Goal: Obtain resource: Obtain resource

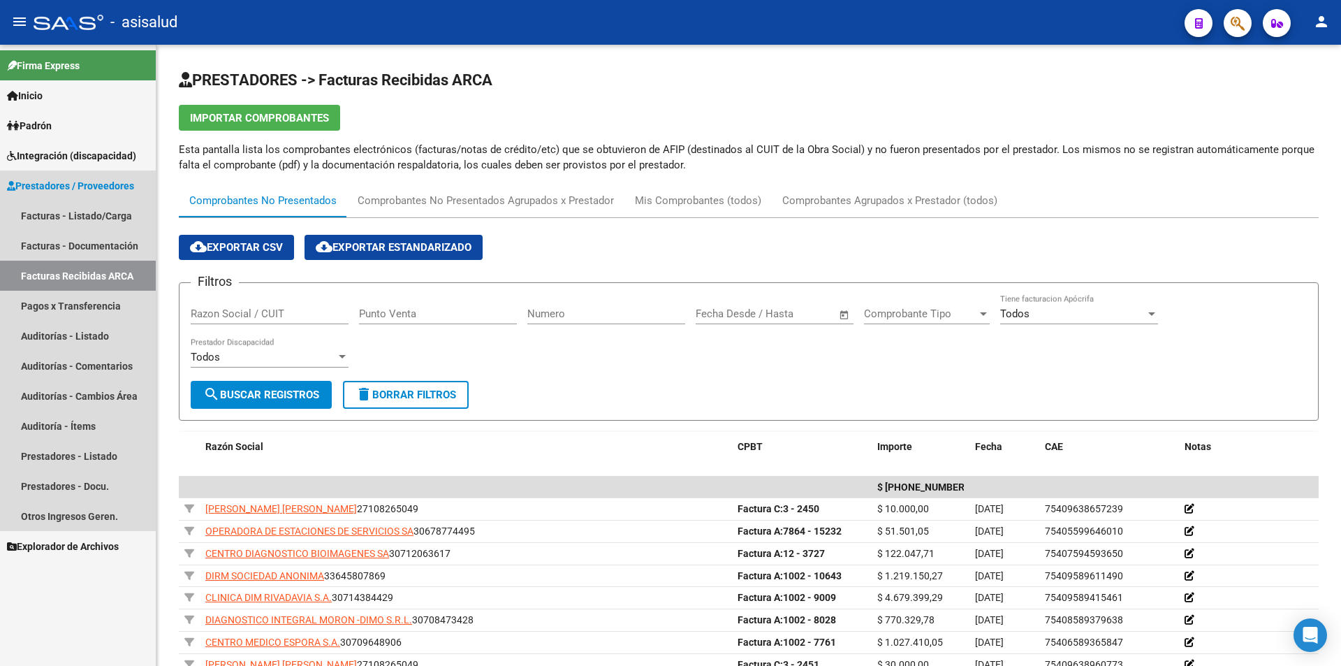
click at [59, 189] on span "Prestadores / Proveedores" at bounding box center [70, 185] width 127 height 15
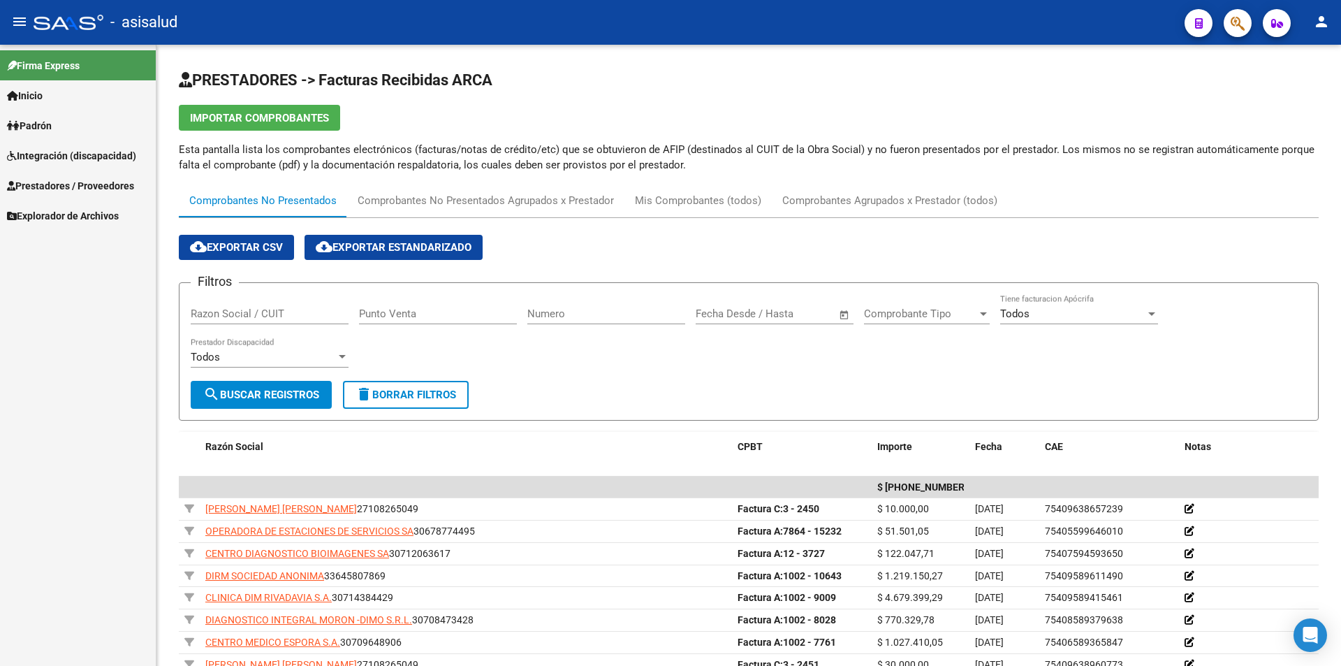
click at [67, 158] on span "Integración (discapacidad)" at bounding box center [71, 155] width 129 height 15
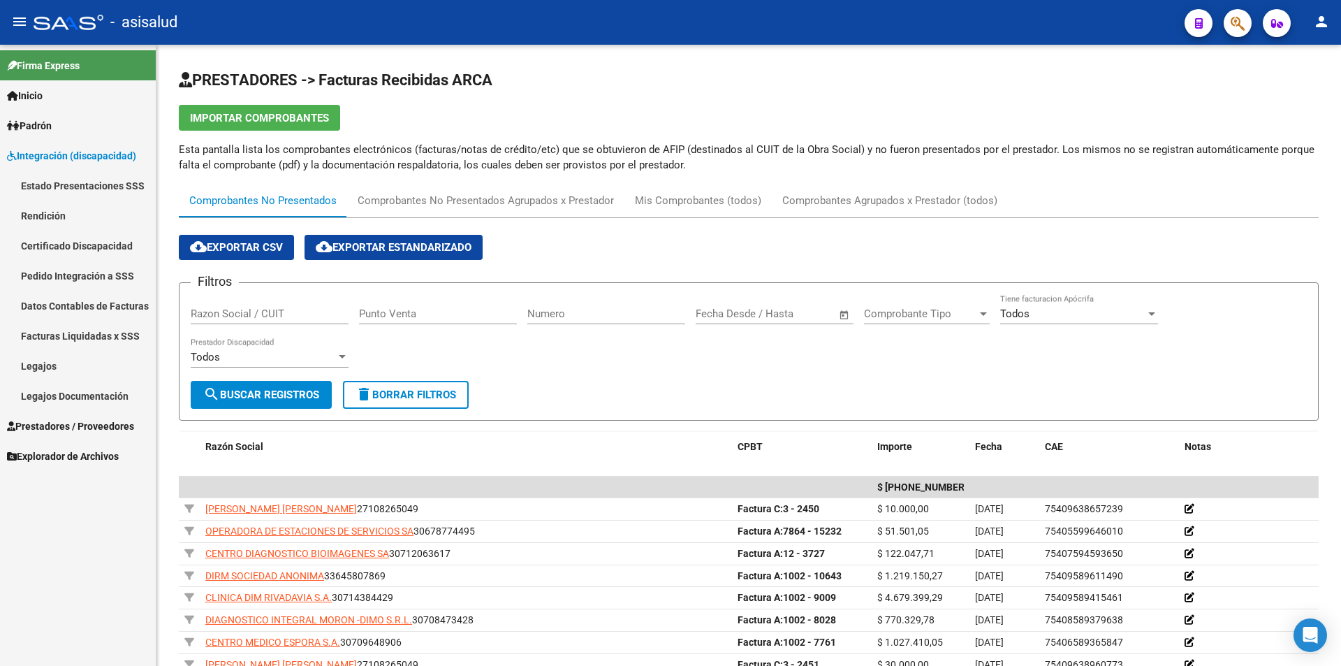
click at [51, 214] on link "Rendición" at bounding box center [78, 215] width 156 height 30
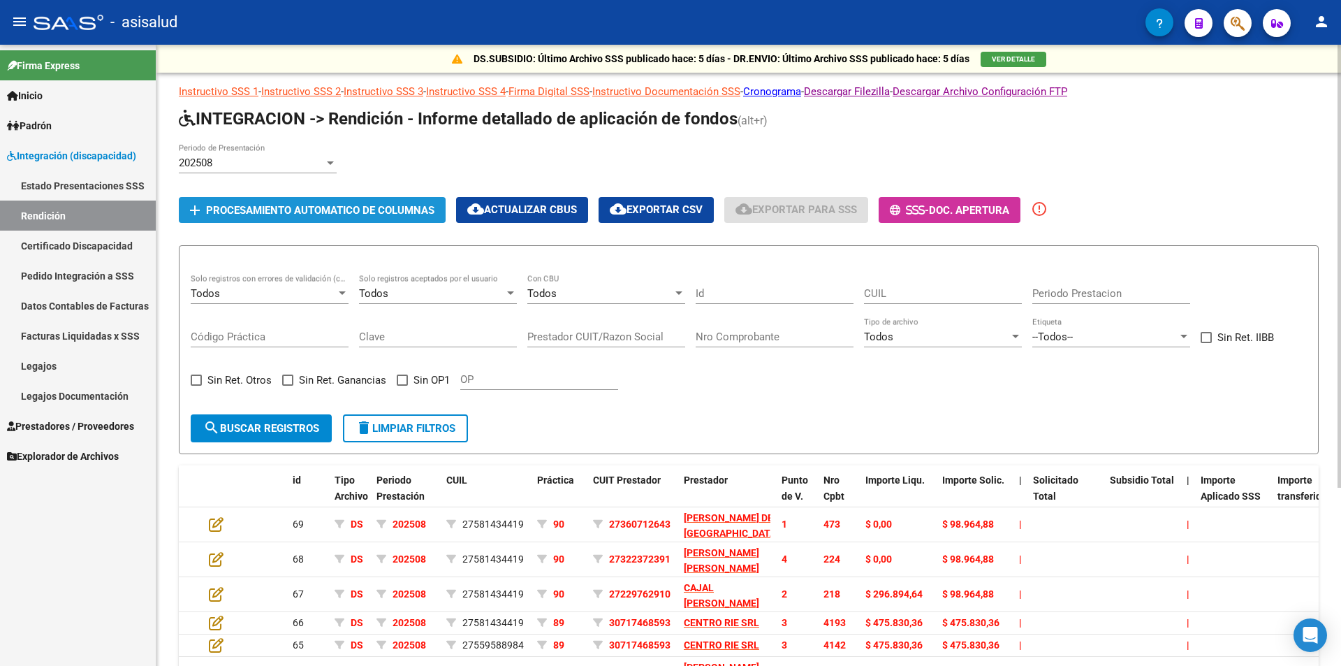
click at [304, 205] on span "Procesamiento automatico de columnas" at bounding box center [320, 210] width 228 height 13
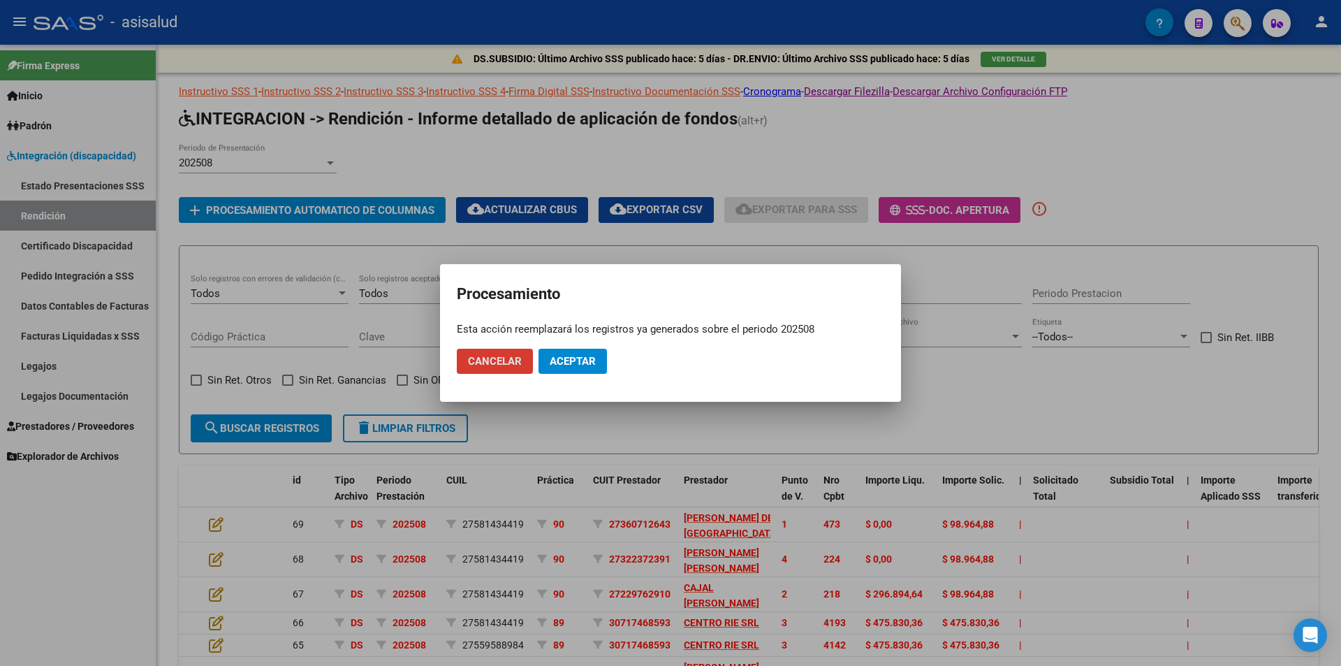
click at [562, 363] on span "Aceptar" at bounding box center [573, 361] width 46 height 13
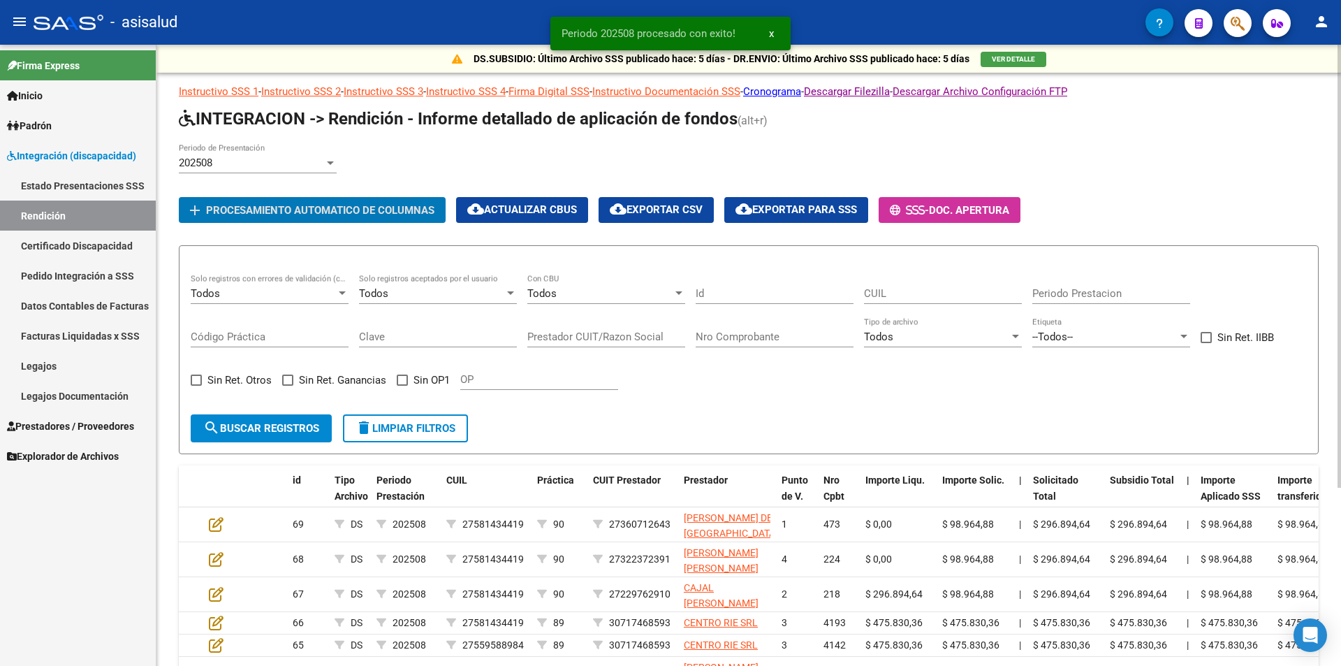
click at [640, 204] on span "cloud_download Exportar CSV" at bounding box center [656, 209] width 93 height 13
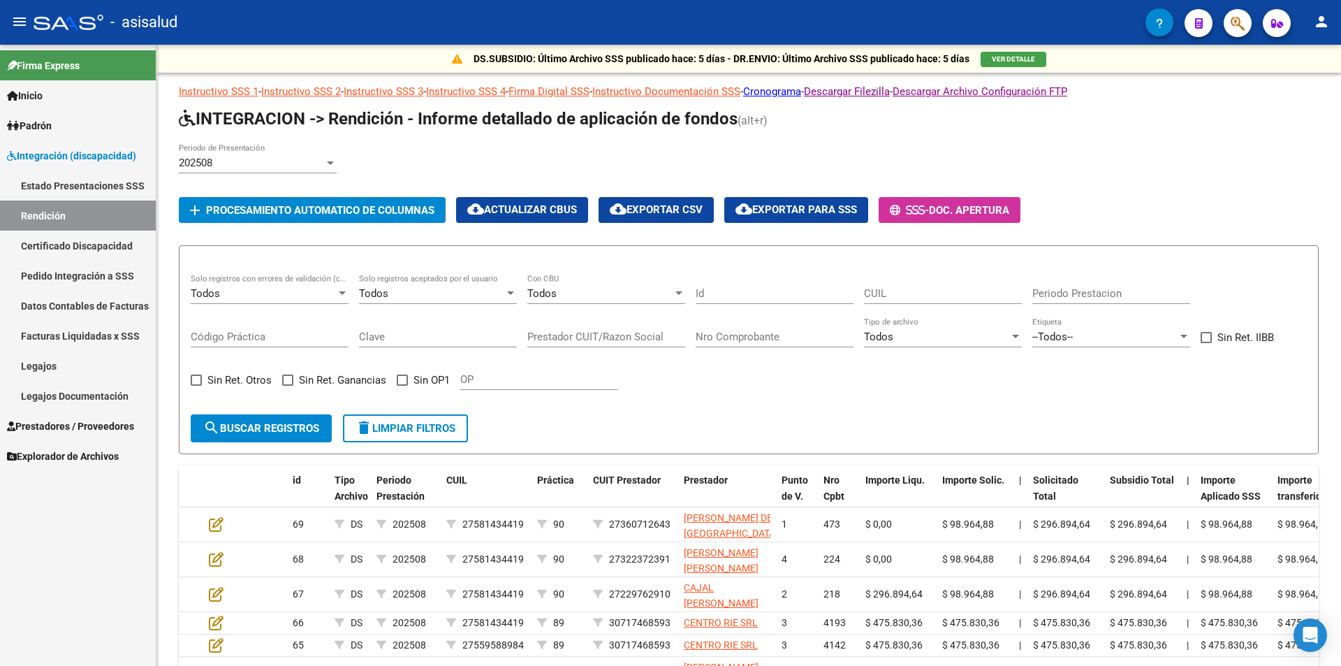
click at [110, 330] on link "Facturas Liquidadas x SSS" at bounding box center [78, 336] width 156 height 30
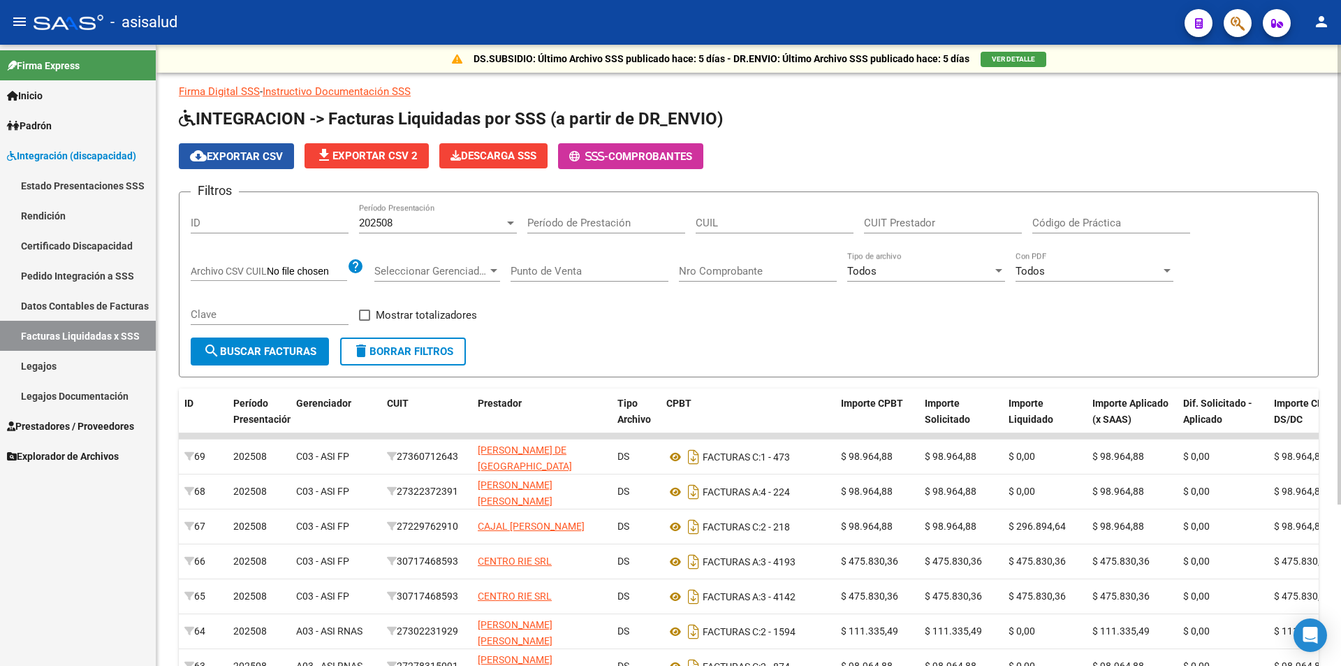
click at [233, 150] on span "cloud_download Exportar CSV" at bounding box center [236, 156] width 93 height 13
